Goal: Information Seeking & Learning: Check status

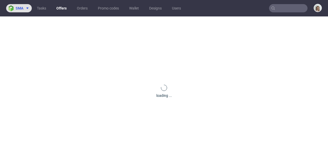
click at [19, 10] on span "sma" at bounding box center [20, 8] width 8 height 4
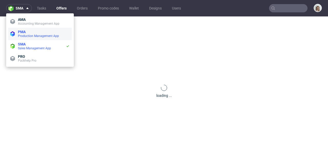
click at [27, 32] on span "PMA" at bounding box center [44, 32] width 52 height 4
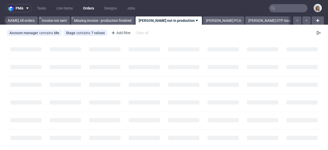
click at [296, 8] on input "text" at bounding box center [288, 8] width 38 height 8
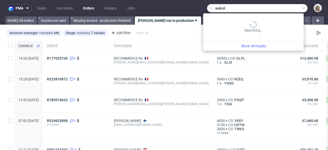
type input "wakuli"
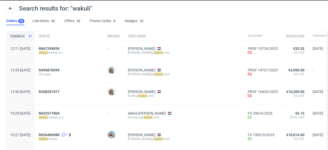
scroll to position [18, 0]
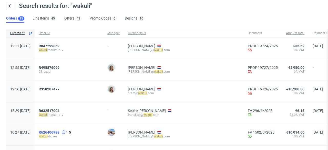
click at [59, 131] on span "R626406988" at bounding box center [49, 132] width 21 height 4
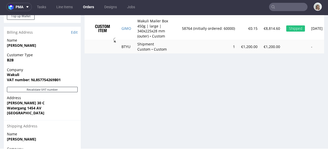
scroll to position [289, 0]
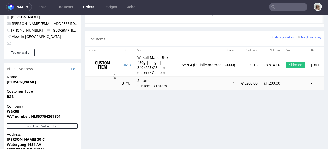
click at [114, 16] on link "FV 1502/3/2025" at bounding box center [102, 14] width 26 height 5
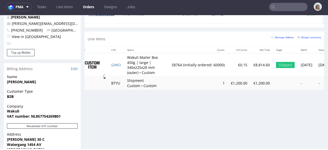
scroll to position [0, 0]
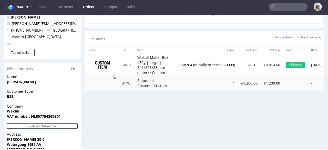
click at [278, 6] on input "text" at bounding box center [288, 7] width 38 height 8
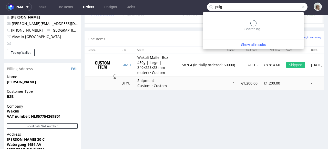
type input "puig"
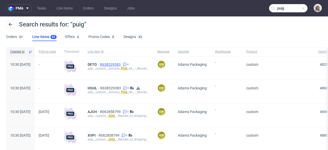
click at [118, 63] on span "R638329383" at bounding box center [111, 64] width 22 height 4
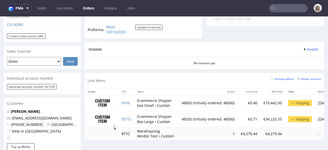
scroll to position [255, 0]
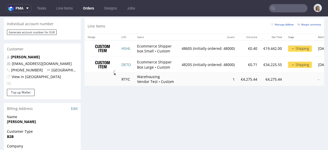
click at [276, 7] on input "text" at bounding box center [288, 8] width 38 height 8
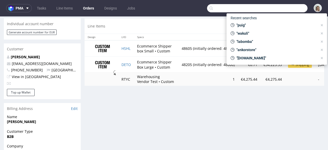
click at [154, 46] on td "Ecommerce Shipper box Small • Custom" at bounding box center [156, 48] width 45 height 16
drag, startPoint x: 153, startPoint y: 50, endPoint x: 136, endPoint y: 47, distance: 17.5
click at [136, 47] on td "Ecommerce Shipper box Small • Custom" at bounding box center [156, 48] width 45 height 16
copy td "Ecommerce Shipper box Small"
drag, startPoint x: 154, startPoint y: 67, endPoint x: 137, endPoint y: 62, distance: 18.2
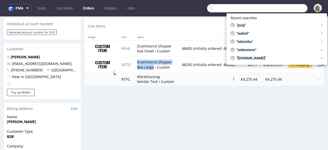
click at [137, 62] on td "Ecommerce Shipper Box Large • Custom" at bounding box center [156, 65] width 45 height 16
copy td "Ecommerce Shipper Box Large"
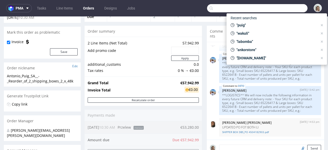
scroll to position [0, 0]
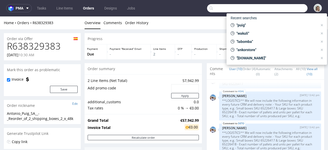
click at [56, 22] on div "Home Orders R638329383" at bounding box center [42, 22] width 77 height 5
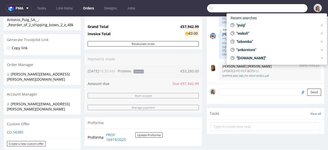
scroll to position [137, 0]
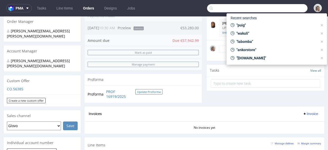
click at [146, 93] on button "Update Proforma" at bounding box center [148, 91] width 27 height 5
click at [106, 91] on td "PROF 16919/2025 Update Proforma" at bounding box center [134, 93] width 58 height 11
click at [107, 91] on link "PROF 16919/2025" at bounding box center [120, 94] width 29 height 10
click at [147, 91] on button "Update Proforma" at bounding box center [148, 91] width 27 height 5
click at [147, 90] on button "Update Proforma" at bounding box center [148, 91] width 27 height 5
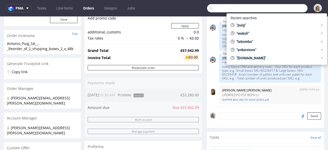
scroll to position [0, 0]
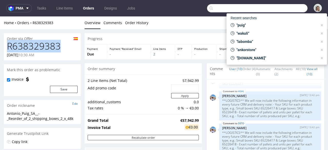
drag, startPoint x: 67, startPoint y: 47, endPoint x: 0, endPoint y: 47, distance: 67.2
copy h1 "R638329383"
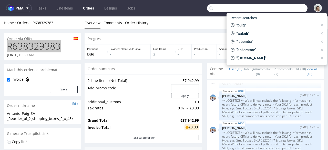
click at [271, 10] on input "text" at bounding box center [257, 8] width 101 height 8
paste input "R638329383"
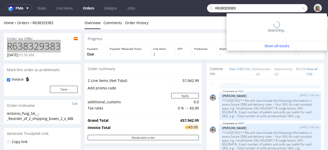
type input "R638329383"
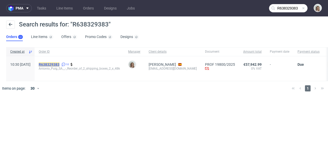
click at [59, 63] on mark "R638329383" at bounding box center [49, 64] width 21 height 4
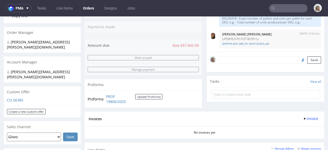
scroll to position [138, 0]
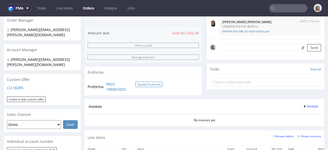
click at [153, 84] on button "Update Proforma" at bounding box center [148, 84] width 27 height 5
click at [111, 83] on link "PROF 19800/2025" at bounding box center [120, 87] width 29 height 10
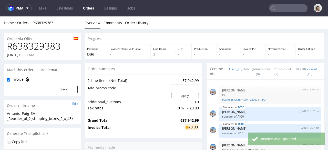
scroll to position [131, 0]
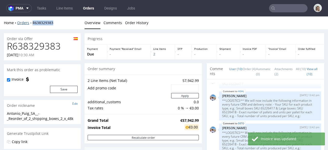
drag, startPoint x: 58, startPoint y: 23, endPoint x: 32, endPoint y: 23, distance: 26.7
click at [32, 23] on div "Home Orders R638329383" at bounding box center [42, 22] width 77 height 5
copy link "R638329383"
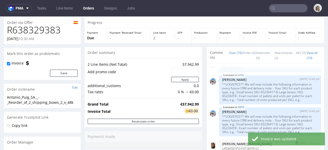
scroll to position [89, 0]
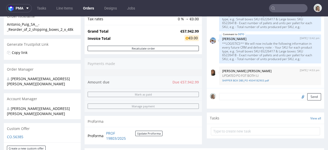
click at [296, 7] on input "text" at bounding box center [288, 8] width 38 height 8
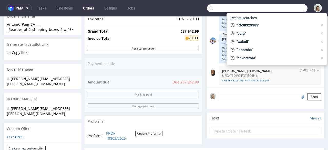
paste input "[PERSON_NAME][EMAIL_ADDRESS][PERSON_NAME][DOMAIN_NAME]"
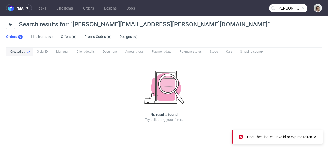
click at [292, 11] on input "[PERSON_NAME][EMAIL_ADDRESS][PERSON_NAME][DOMAIN_NAME]" at bounding box center [288, 8] width 38 height 8
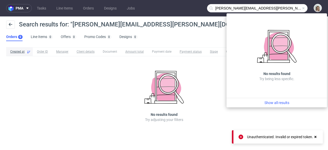
drag, startPoint x: 245, startPoint y: 6, endPoint x: 211, endPoint y: 5, distance: 33.6
click at [212, 7] on div "[PERSON_NAME][EMAIL_ADDRESS][PERSON_NAME][DOMAIN_NAME]" at bounding box center [257, 8] width 101 height 8
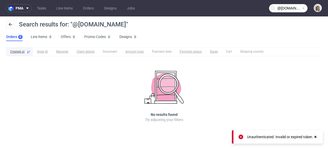
click at [280, 6] on input "@[DOMAIN_NAME]" at bounding box center [288, 8] width 38 height 8
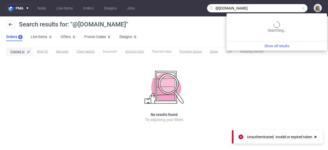
click at [283, 8] on input "@[DOMAIN_NAME]" at bounding box center [257, 8] width 101 height 8
type input "@hairmate"
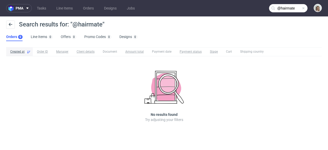
click at [303, 8] on span at bounding box center [304, 8] width 4 height 4
click at [291, 8] on input "text" at bounding box center [288, 8] width 38 height 8
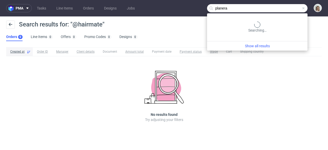
type input "planera"
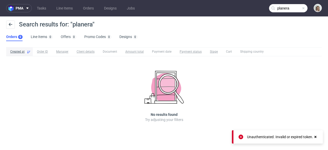
click at [292, 10] on input "planera" at bounding box center [288, 8] width 38 height 8
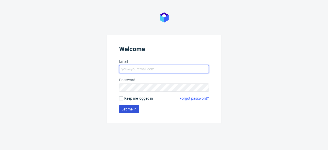
type input "[PERSON_NAME][EMAIL_ADDRESS][PERSON_NAME][DOMAIN_NAME]"
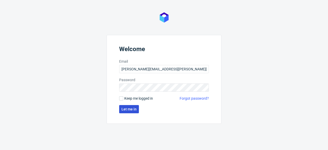
click at [128, 112] on button "Let me in" at bounding box center [129, 109] width 20 height 8
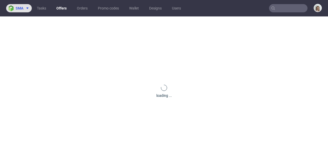
click at [24, 9] on span at bounding box center [26, 8] width 6 height 4
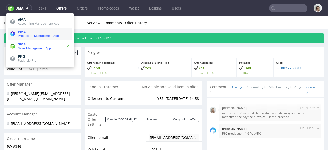
click at [31, 37] on span "Production Management App" at bounding box center [38, 36] width 41 height 4
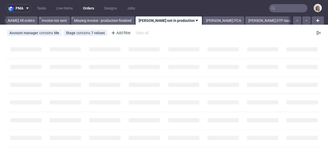
scroll to position [0, 28]
click at [278, 6] on input "text" at bounding box center [288, 8] width 38 height 8
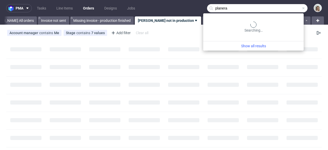
type input "planera"
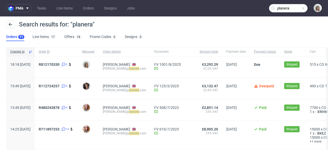
click at [302, 7] on span at bounding box center [304, 8] width 4 height 4
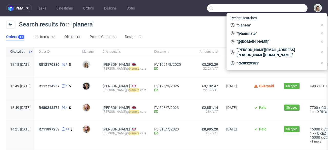
click at [287, 8] on input "text" at bounding box center [257, 8] width 101 height 8
paste input "emma.granstrom@medtryck.com"
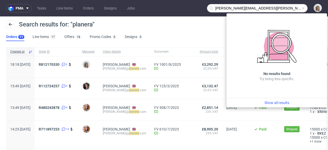
drag, startPoint x: 238, startPoint y: 7, endPoint x: 206, endPoint y: 6, distance: 32.9
click at [207, 8] on div "emma.granstrom@medtryck.com" at bounding box center [257, 8] width 101 height 8
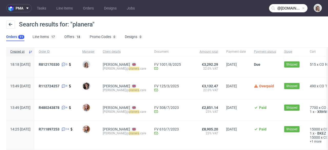
type input "@medtryck.com"
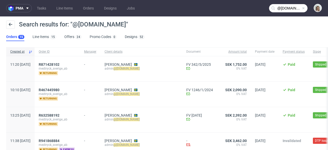
click at [302, 7] on span at bounding box center [304, 8] width 4 height 4
click at [294, 7] on input "text" at bounding box center [288, 8] width 38 height 8
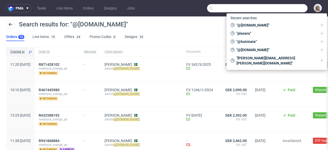
paste input "victor@karmicare.com"
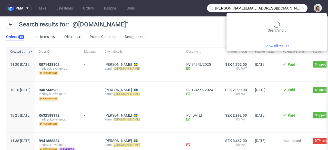
type input "victor@karmicare.com"
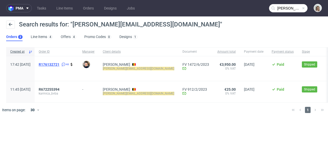
click at [59, 66] on span "R176132721" at bounding box center [49, 64] width 21 height 4
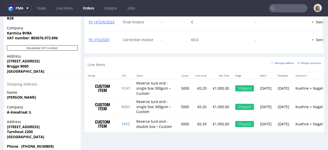
scroll to position [364, 0]
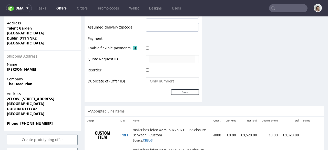
scroll to position [266, 0]
